Goal: Task Accomplishment & Management: Use online tool/utility

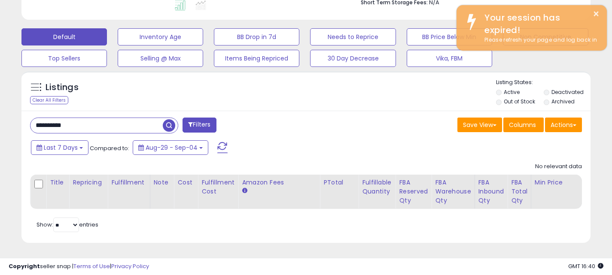
scroll to position [0, 149]
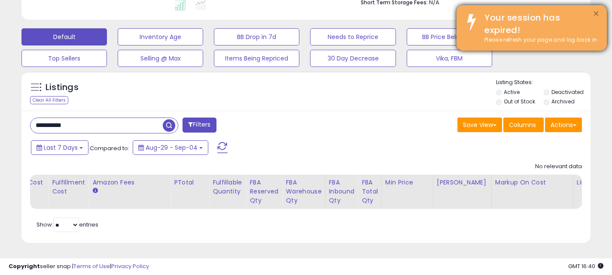
click at [594, 13] on button "×" at bounding box center [595, 14] width 7 height 11
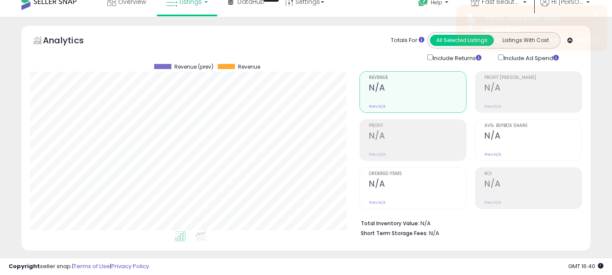
scroll to position [0, 0]
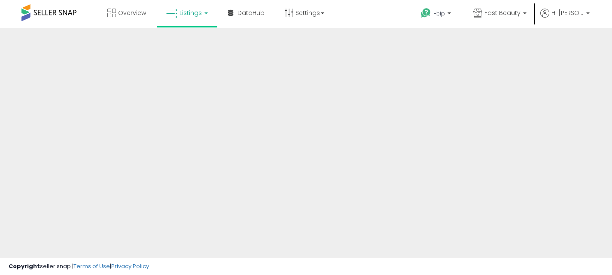
click at [520, 15] on span "Fast Beauty" at bounding box center [502, 13] width 36 height 9
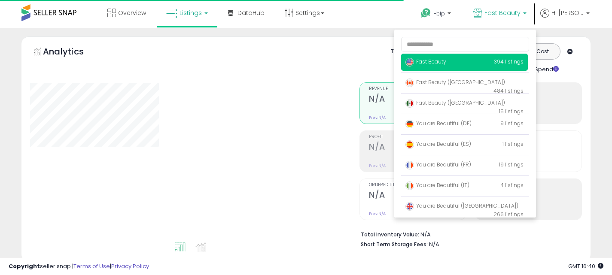
type input "**********"
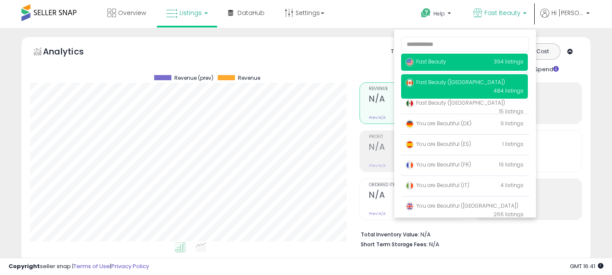
scroll to position [176, 329]
